Goal: Task Accomplishment & Management: Use online tool/utility

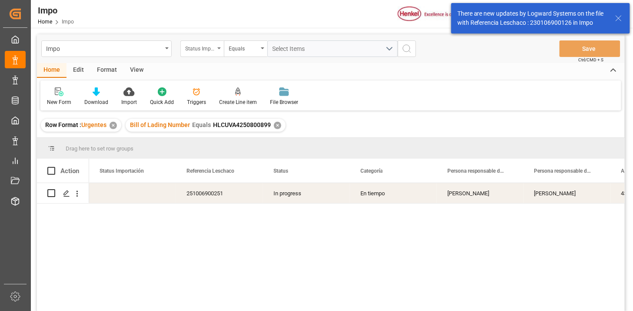
click at [214, 48] on div "Status Importación" at bounding box center [200, 48] width 30 height 10
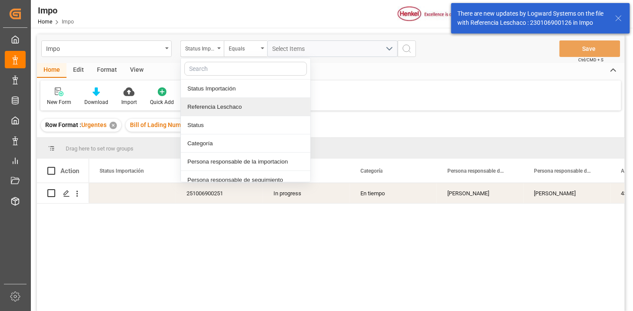
click at [211, 103] on div "Referencia Leschaco" at bounding box center [246, 107] width 130 height 18
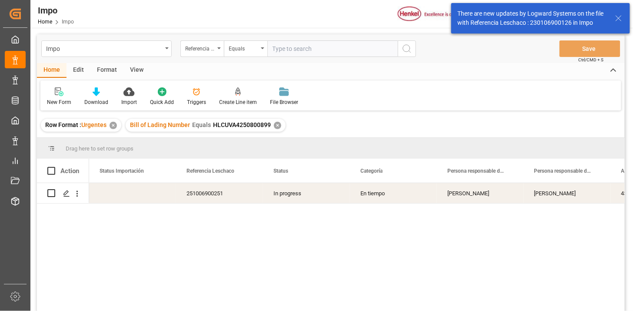
click at [301, 55] on input "text" at bounding box center [332, 48] width 130 height 17
type input "250906900242"
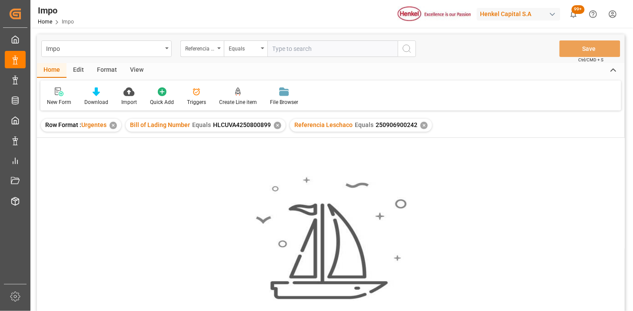
click at [275, 124] on div "✕" at bounding box center [277, 125] width 7 height 7
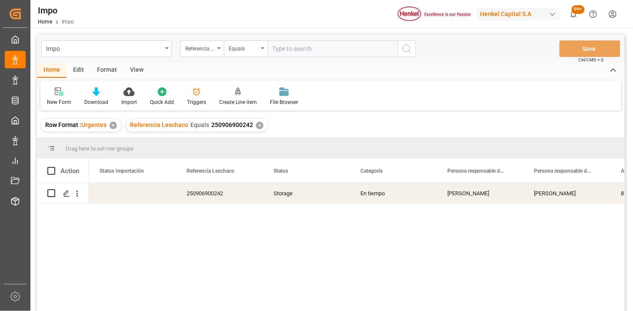
click at [135, 69] on div "View" at bounding box center [137, 70] width 27 height 15
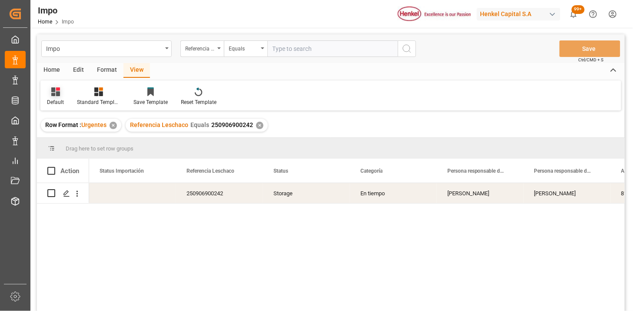
click at [60, 98] on div "Default" at bounding box center [55, 96] width 30 height 19
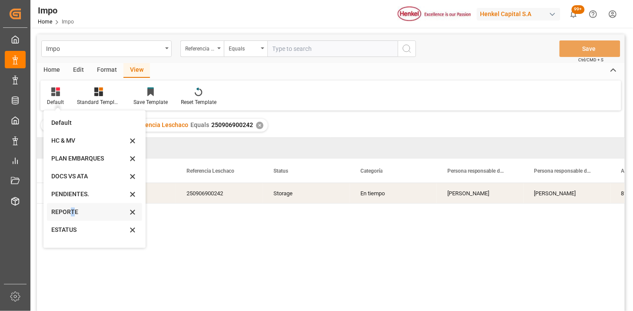
click at [72, 215] on div "REPORTE" at bounding box center [89, 211] width 76 height 9
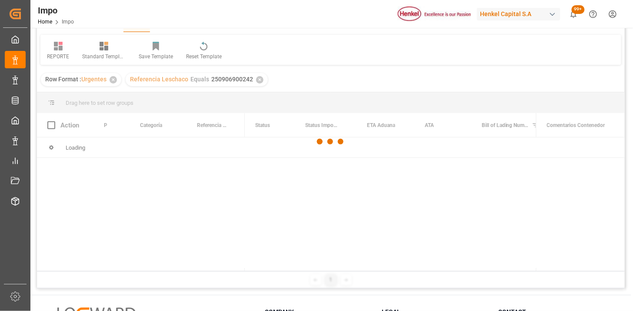
scroll to position [48, 0]
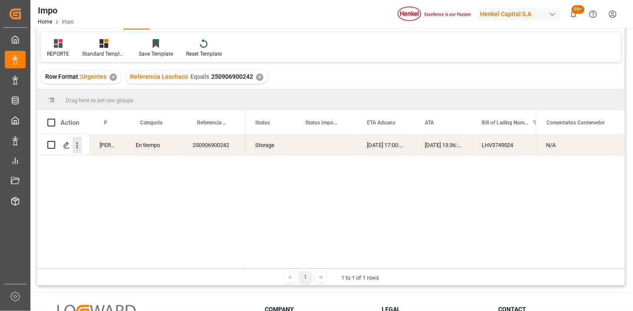
click at [79, 150] on button "open menu" at bounding box center [77, 145] width 9 height 17
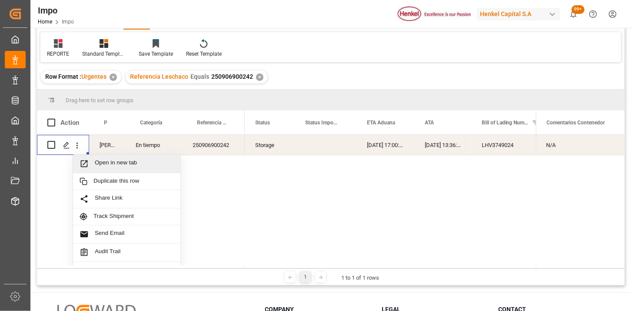
click at [98, 164] on span "Open in new tab" at bounding box center [134, 163] width 79 height 9
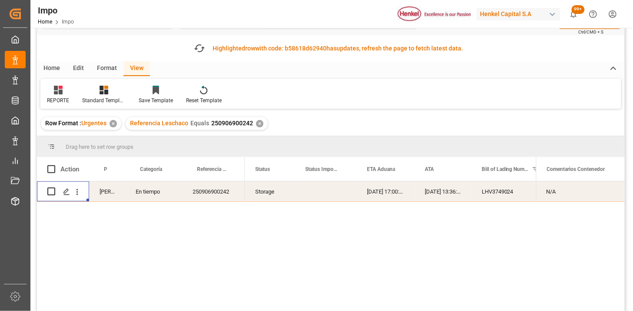
scroll to position [0, 0]
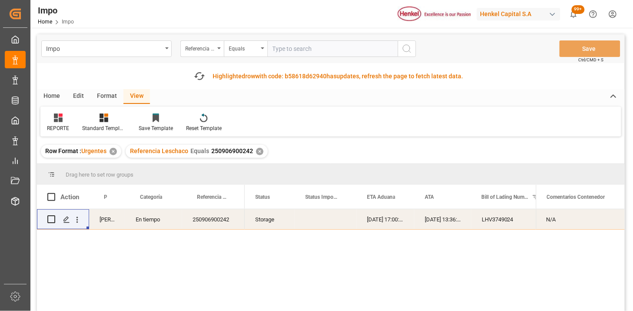
drag, startPoint x: 305, startPoint y: 53, endPoint x: 328, endPoint y: 61, distance: 24.5
click at [306, 53] on input "text" at bounding box center [332, 48] width 130 height 17
paste input "251006900150"
type input "251006900150"
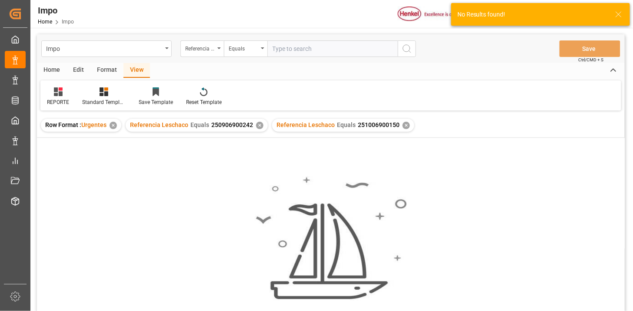
click at [257, 124] on div "✕" at bounding box center [259, 125] width 7 height 7
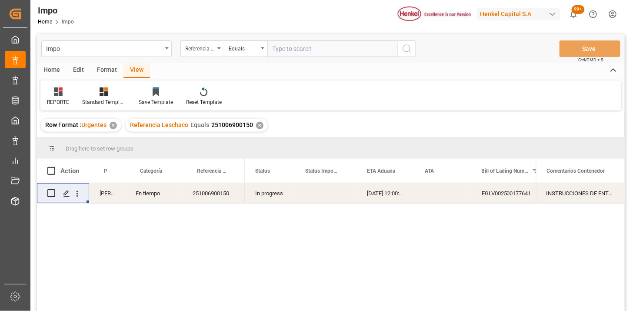
drag, startPoint x: 219, startPoint y: 195, endPoint x: 211, endPoint y: 193, distance: 8.5
click at [214, 192] on div "251006900150" at bounding box center [213, 193] width 63 height 20
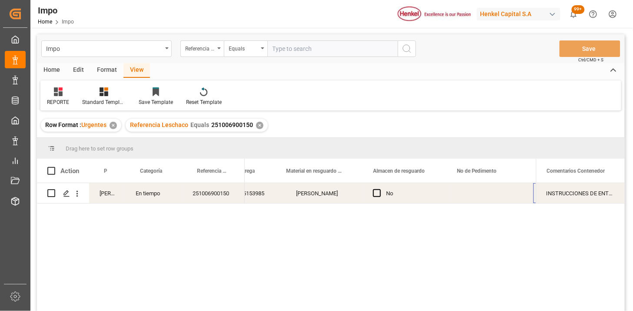
scroll to position [0, 423]
drag, startPoint x: 305, startPoint y: 41, endPoint x: 429, endPoint y: 62, distance: 125.8
click at [314, 43] on input "text" at bounding box center [332, 48] width 130 height 17
paste input "251015080044"
type input "251015080044"
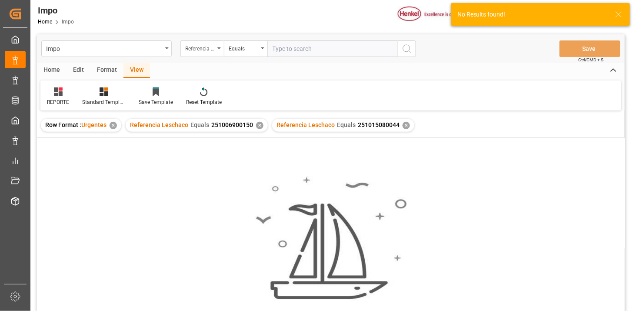
click at [259, 127] on div "✕" at bounding box center [259, 125] width 7 height 7
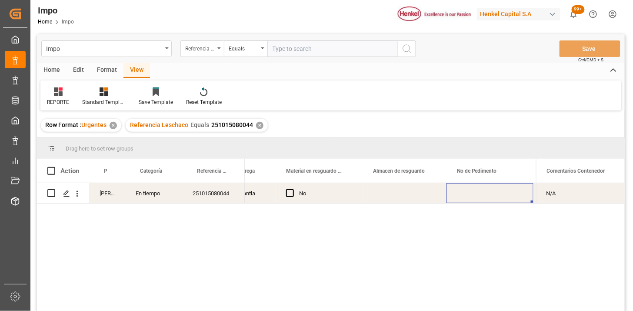
click at [470, 196] on div "Press SPACE to select this row." at bounding box center [490, 193] width 87 height 20
click at [257, 125] on div "✕" at bounding box center [259, 125] width 7 height 7
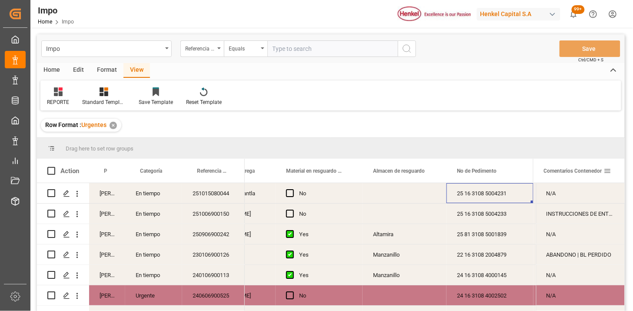
click at [611, 172] on span at bounding box center [608, 171] width 8 height 8
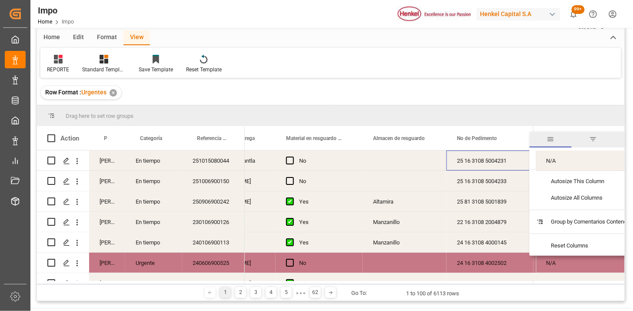
scroll to position [48, 0]
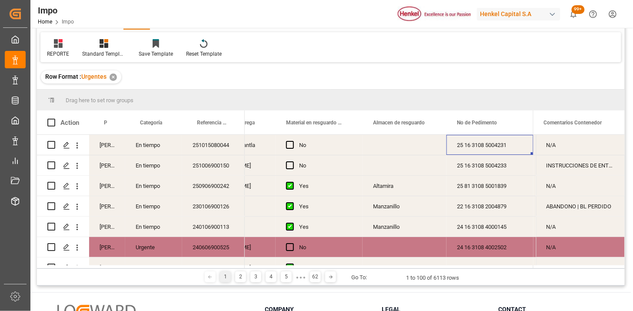
click at [492, 89] on div at bounding box center [331, 89] width 588 height 0
click at [463, 165] on div "25 16 3108 5004233" at bounding box center [490, 165] width 87 height 20
click at [611, 123] on div "Comentarios Contenedor" at bounding box center [578, 122] width 89 height 24
click at [607, 124] on span at bounding box center [608, 123] width 8 height 8
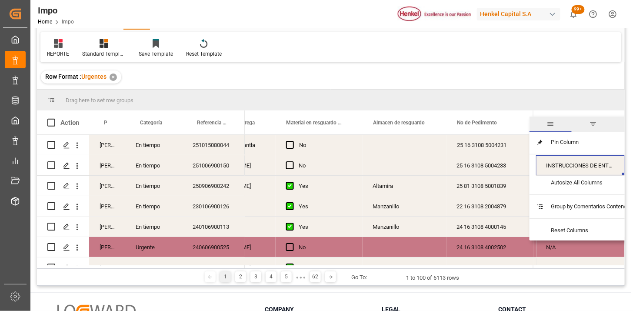
scroll to position [97, 0]
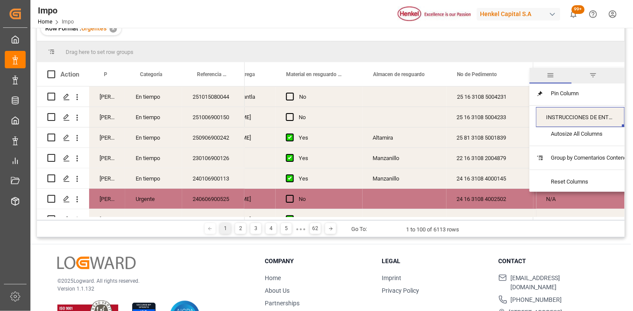
click at [595, 80] on span "filter" at bounding box center [593, 76] width 43 height 16
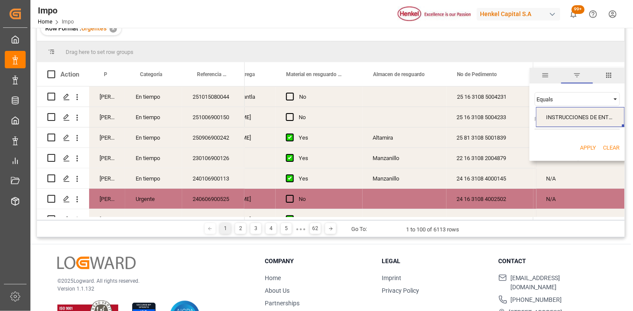
click at [605, 79] on span "columns" at bounding box center [609, 76] width 32 height 16
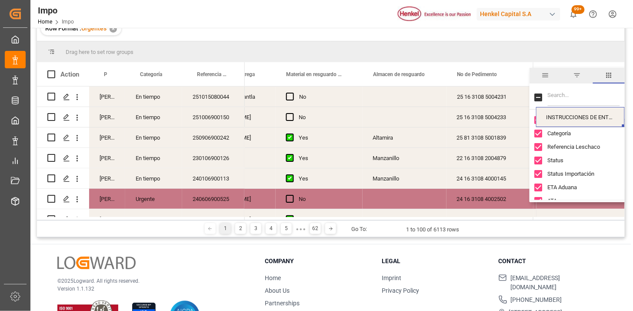
click at [586, 80] on span "filter" at bounding box center [577, 76] width 32 height 16
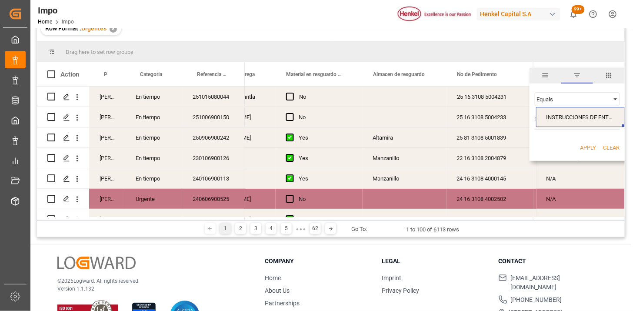
click at [568, 97] on div "Equals" at bounding box center [573, 99] width 73 height 7
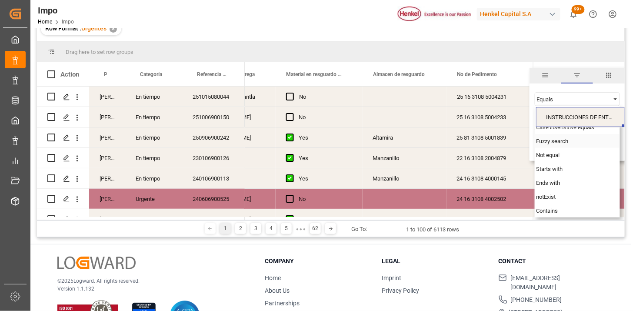
click at [555, 140] on span "Fuzzy search" at bounding box center [553, 141] width 32 height 7
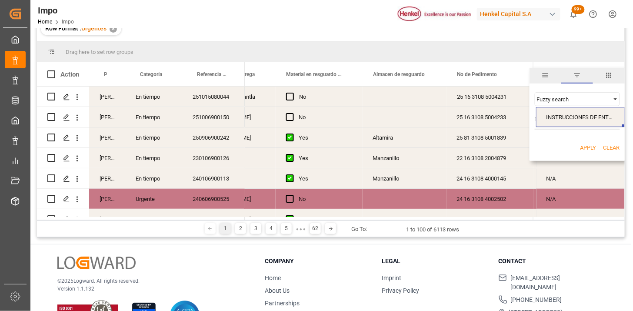
click at [559, 128] on input "Filter Value" at bounding box center [577, 120] width 85 height 17
type input "R1"
click at [585, 150] on button "Apply" at bounding box center [589, 148] width 16 height 9
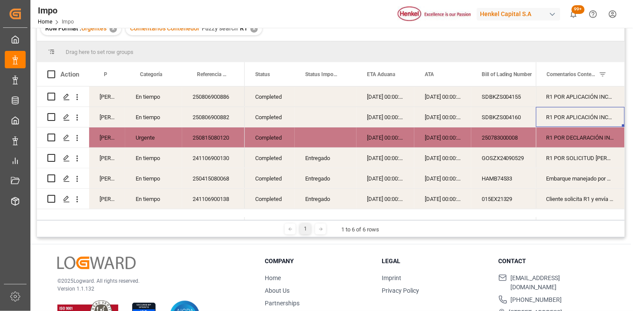
click at [212, 98] on div "250806900886" at bounding box center [213, 97] width 63 height 20
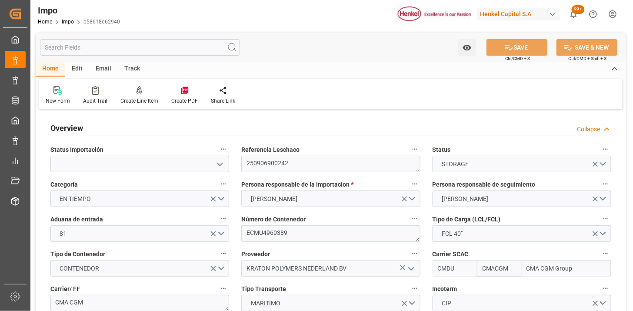
type input "CMACGM"
type input "CMA CGM Group"
type input "1"
type input "50"
type input "17"
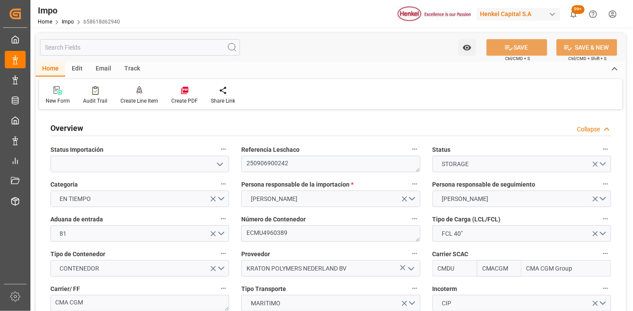
type input "[DATE]"
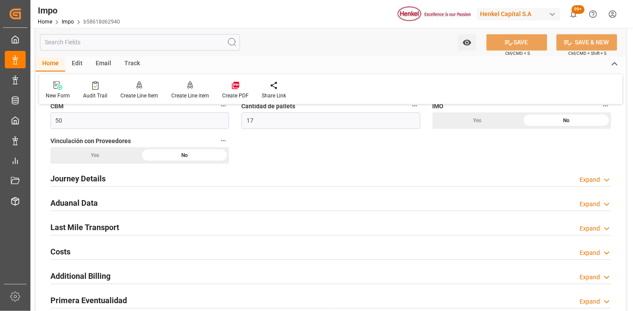
scroll to position [580, 0]
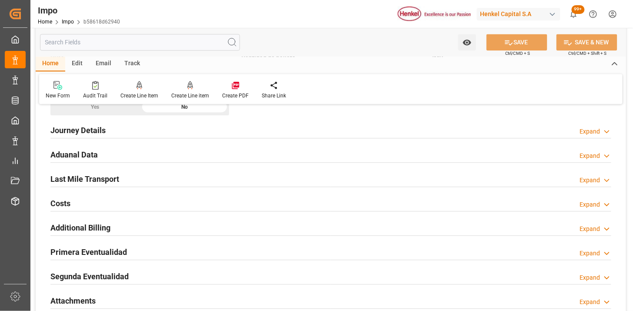
click at [172, 156] on div "Aduanal Data Expand" at bounding box center [330, 154] width 561 height 17
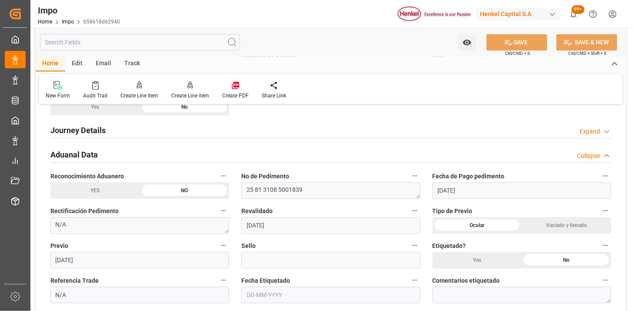
scroll to position [628, 0]
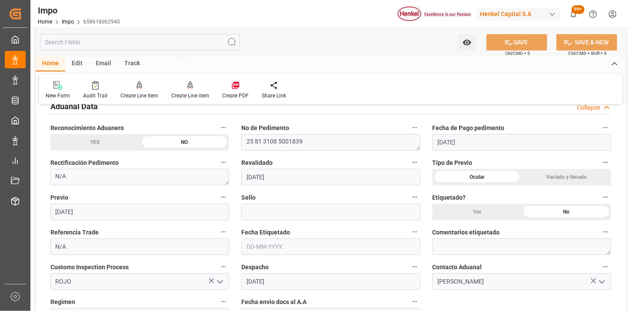
click at [98, 137] on div "YES" at bounding box center [95, 142] width 90 height 17
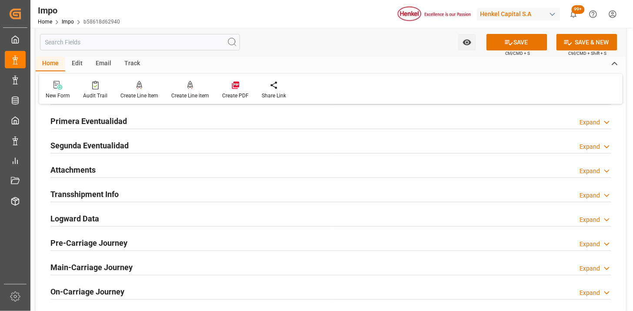
scroll to position [1015, 0]
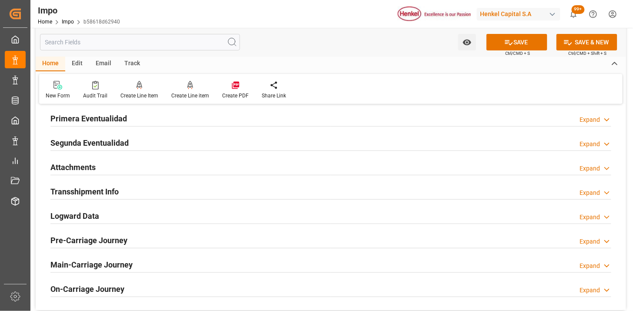
click at [76, 168] on h2 "Attachments" at bounding box center [72, 167] width 45 height 12
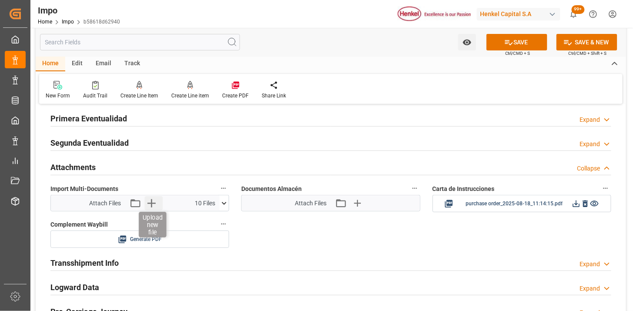
click at [155, 205] on icon "button" at bounding box center [151, 203] width 14 height 14
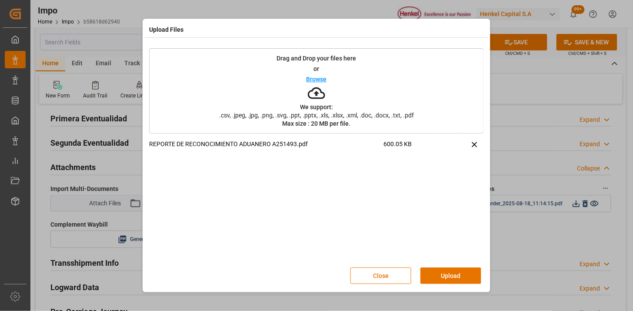
drag, startPoint x: 446, startPoint y: 277, endPoint x: 402, endPoint y: 301, distance: 50.0
click at [445, 278] on button "Upload" at bounding box center [451, 275] width 61 height 17
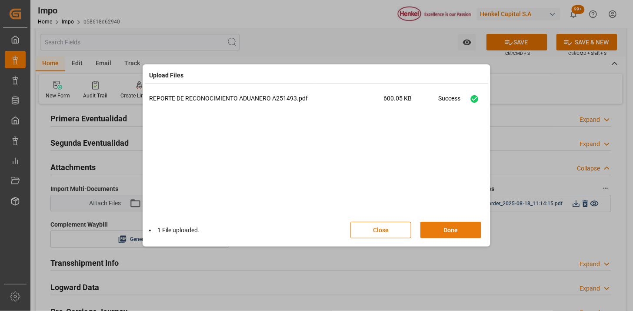
click at [433, 234] on button "Done" at bounding box center [451, 230] width 61 height 17
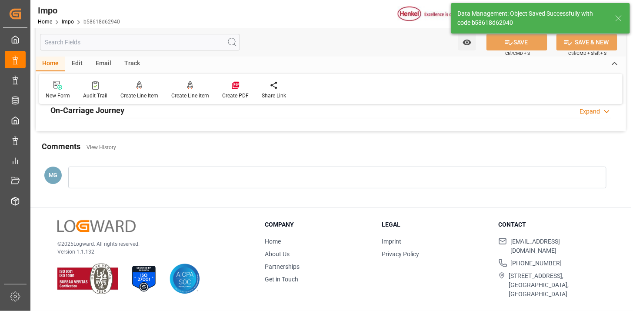
scroll to position [762, 0]
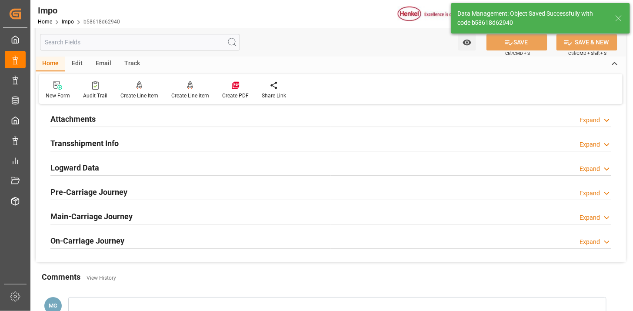
click at [119, 124] on div "Attachments Expand" at bounding box center [330, 118] width 561 height 17
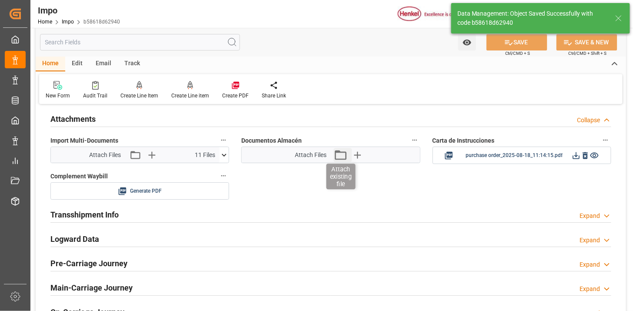
click at [337, 153] on icon "button" at bounding box center [341, 155] width 12 height 10
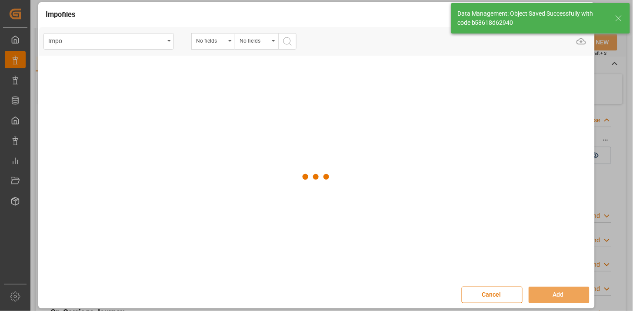
click at [223, 42] on div "No fields" at bounding box center [211, 40] width 30 height 10
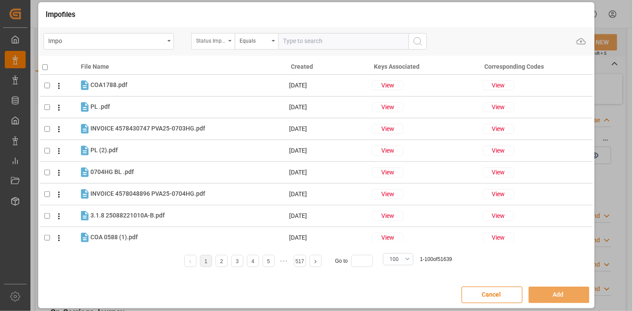
click at [221, 46] on div "Status Importación" at bounding box center [212, 41] width 43 height 17
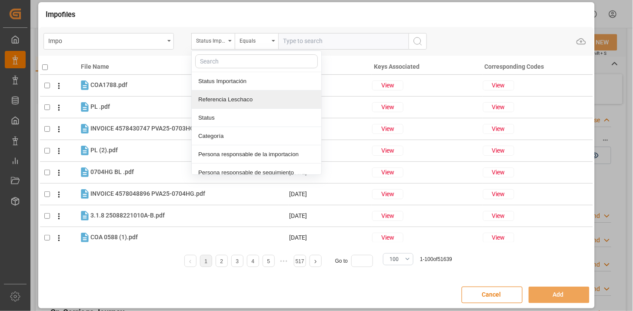
drag, startPoint x: 222, startPoint y: 97, endPoint x: 304, endPoint y: 50, distance: 94.9
click at [225, 94] on div "Referencia Leschaco" at bounding box center [257, 99] width 130 height 18
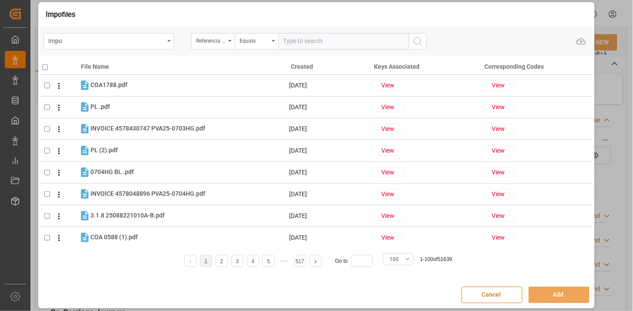
click at [311, 42] on input "text" at bounding box center [343, 41] width 130 height 17
paste input "250906900242"
type input "250906900242"
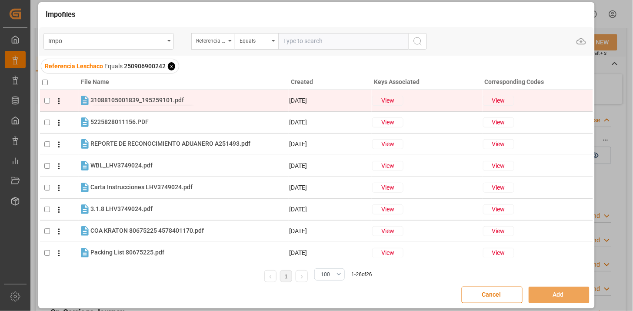
click at [129, 102] on span "31088105001839_195259101.pdf" at bounding box center [137, 100] width 94 height 7
checkbox input "true"
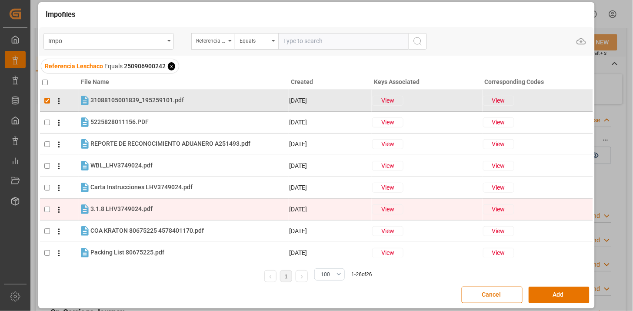
scroll to position [48, 0]
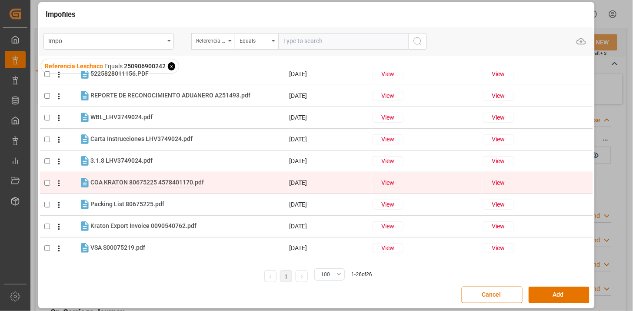
click at [154, 184] on span "COA KRATON 80675225 4578401170.pdf" at bounding box center [147, 182] width 114 height 7
checkbox input "true"
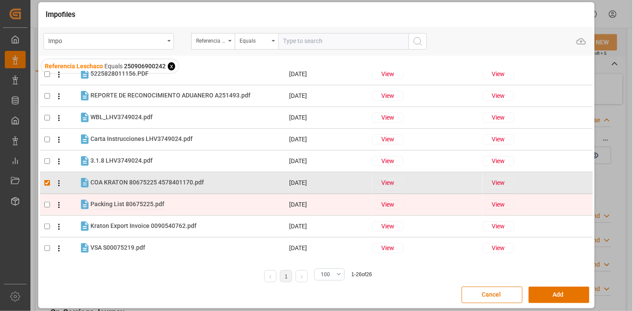
click at [147, 205] on span "Packing List 80675225.pdf" at bounding box center [127, 203] width 74 height 7
checkbox input "true"
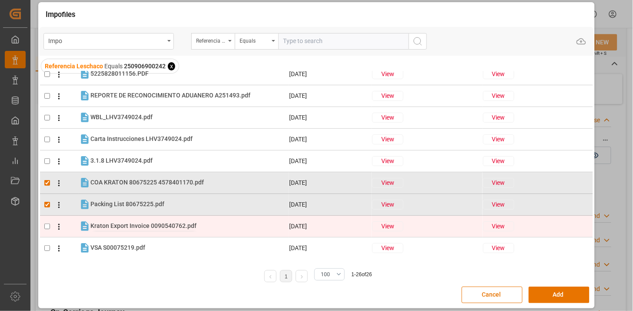
click at [150, 225] on span "Kraton Export Invoice 0090540762.pdf" at bounding box center [143, 225] width 106 height 7
checkbox input "true"
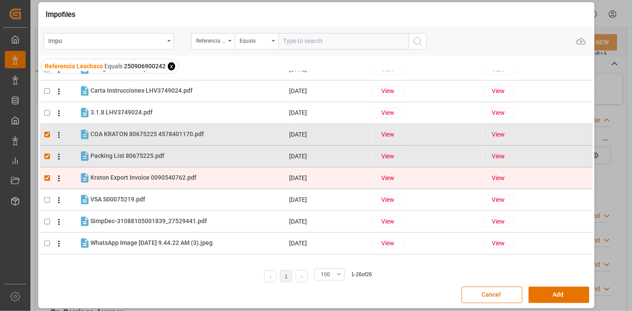
scroll to position [145, 0]
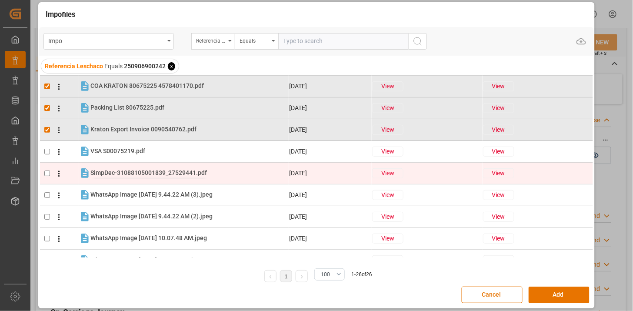
click at [154, 171] on span "SimpDec-31088105001839_27529441.pdf" at bounding box center [148, 172] width 117 height 7
checkbox input "true"
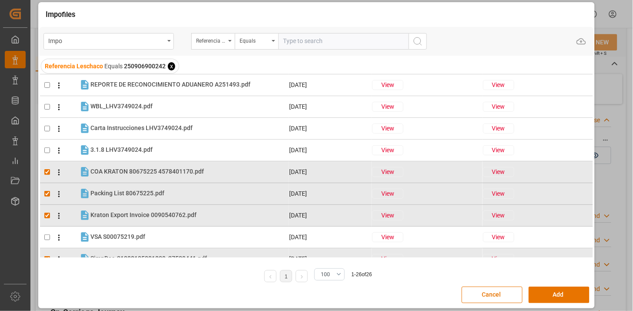
scroll to position [0, 0]
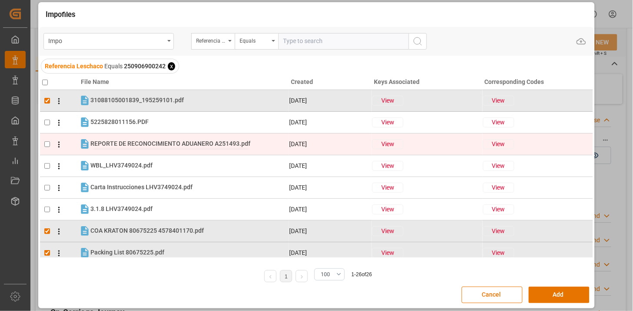
click at [110, 141] on span "REPORTE DE RECONOCIMIENTO ADUANERO A251493.pdf" at bounding box center [170, 143] width 160 height 7
checkbox input "true"
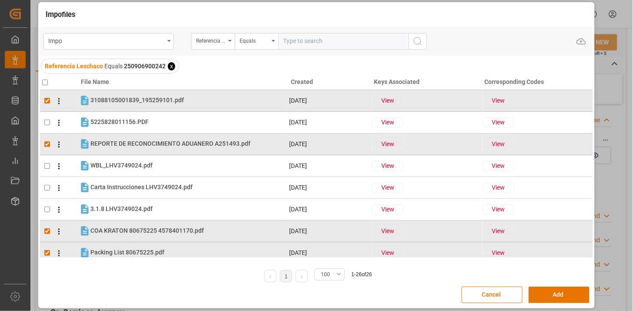
scroll to position [48, 0]
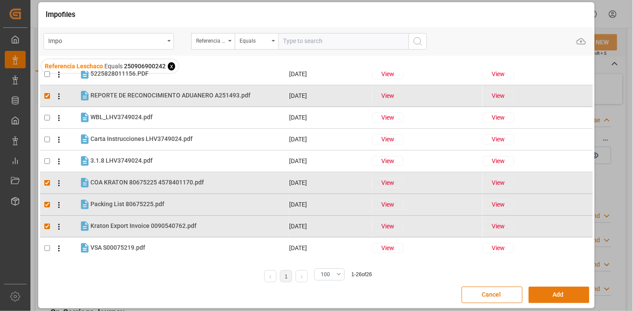
click at [540, 297] on button "Add" at bounding box center [559, 295] width 61 height 17
